Goal: Navigation & Orientation: Find specific page/section

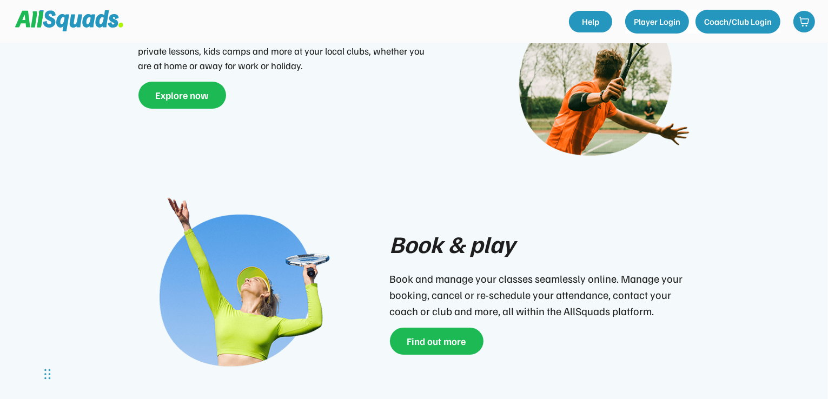
scroll to position [703, 0]
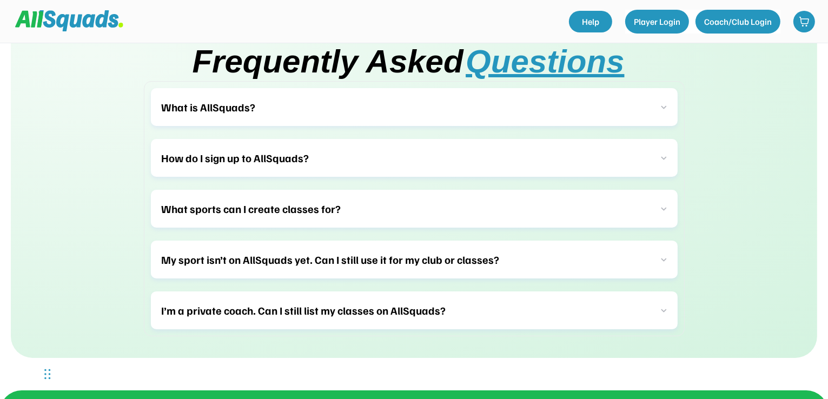
scroll to position [3129, 0]
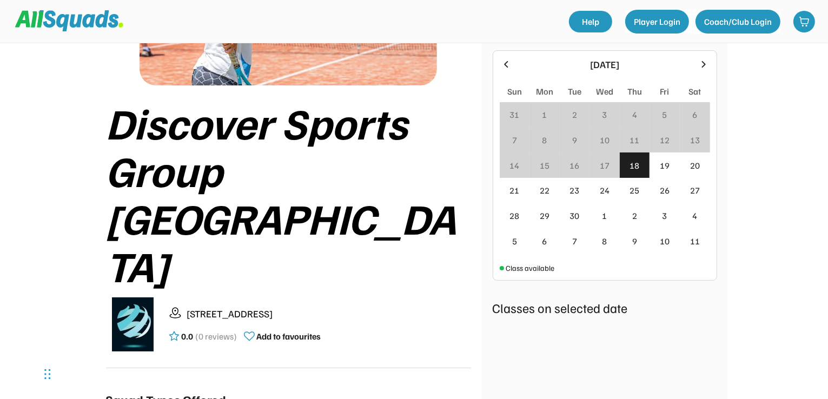
scroll to position [162, 0]
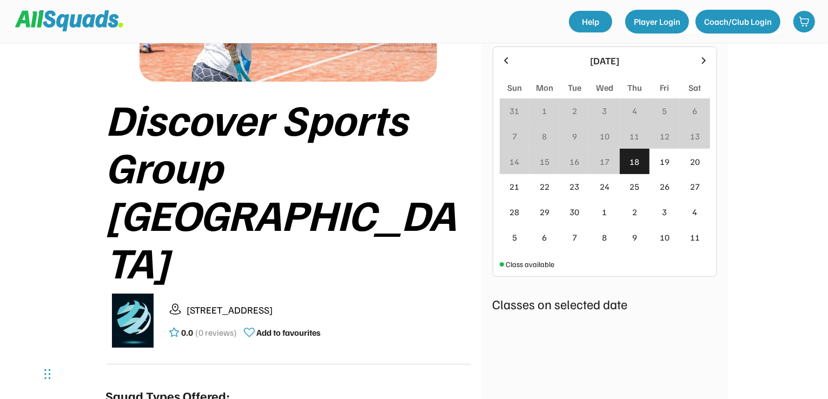
click at [629, 110] on div "4" at bounding box center [635, 110] width 30 height 25
click at [636, 186] on div "25" at bounding box center [635, 186] width 10 height 13
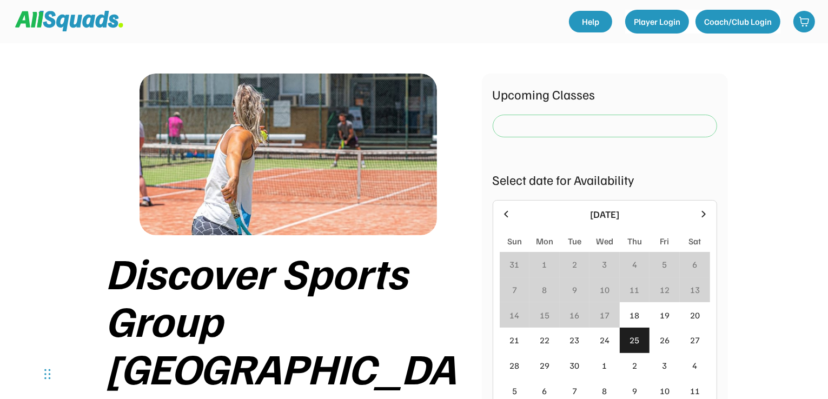
scroll to position [6, 0]
